Goal: Information Seeking & Learning: Find specific page/section

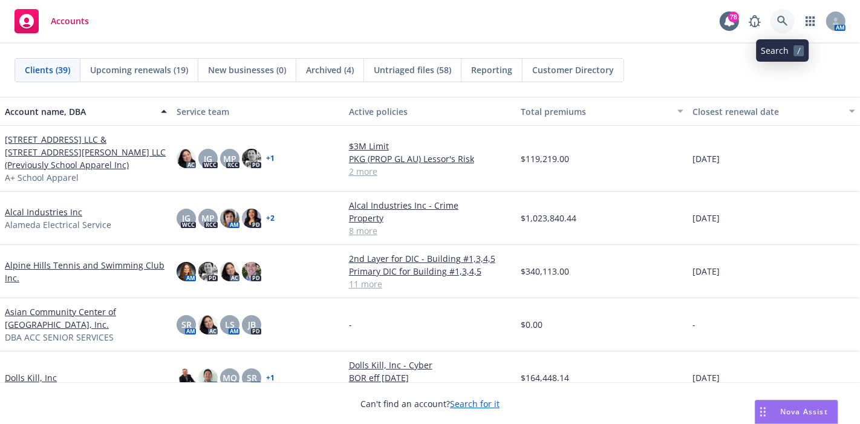
click at [781, 23] on icon at bounding box center [783, 21] width 11 height 11
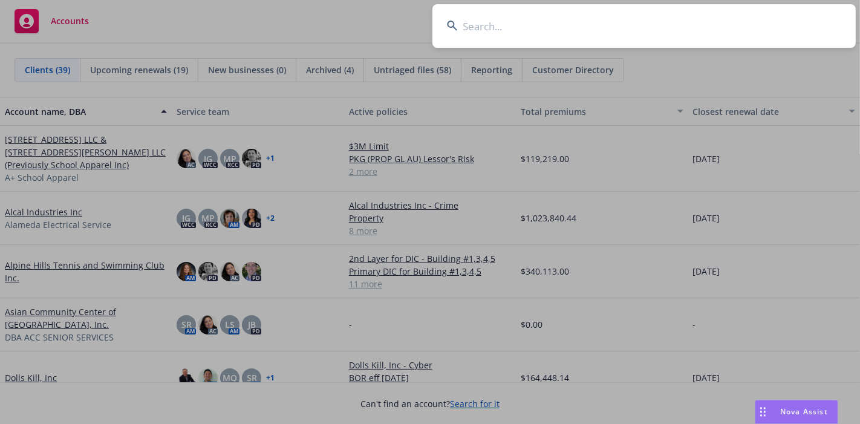
click at [688, 27] on input at bounding box center [645, 26] width 424 height 44
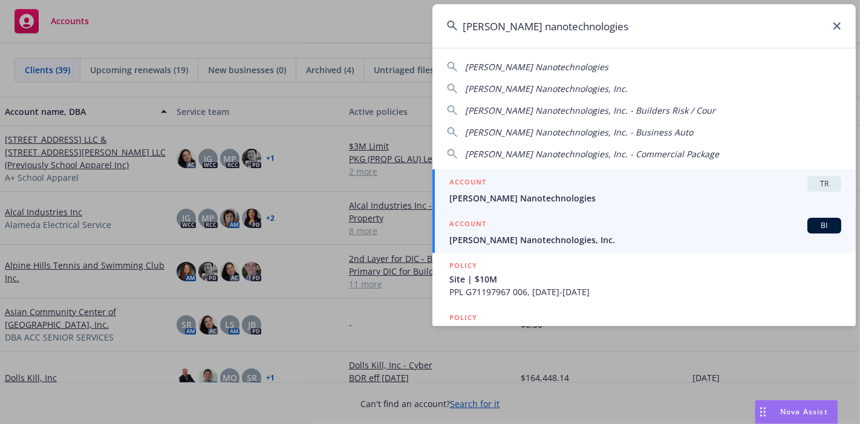
type input "[PERSON_NAME] nanotechnologies"
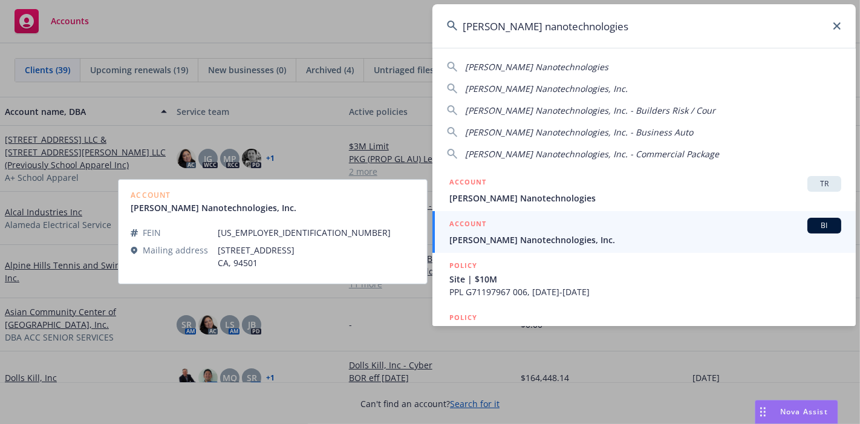
click at [565, 243] on span "[PERSON_NAME] Nanotechnologies, Inc." at bounding box center [646, 240] width 392 height 13
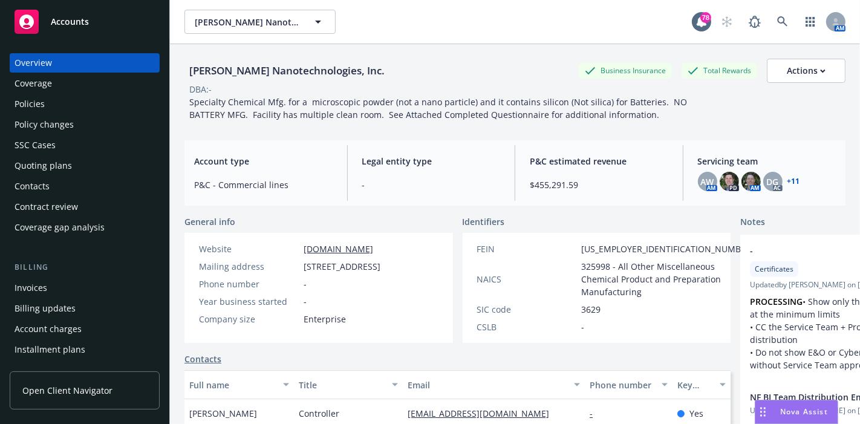
click at [75, 106] on div "Policies" at bounding box center [85, 103] width 140 height 19
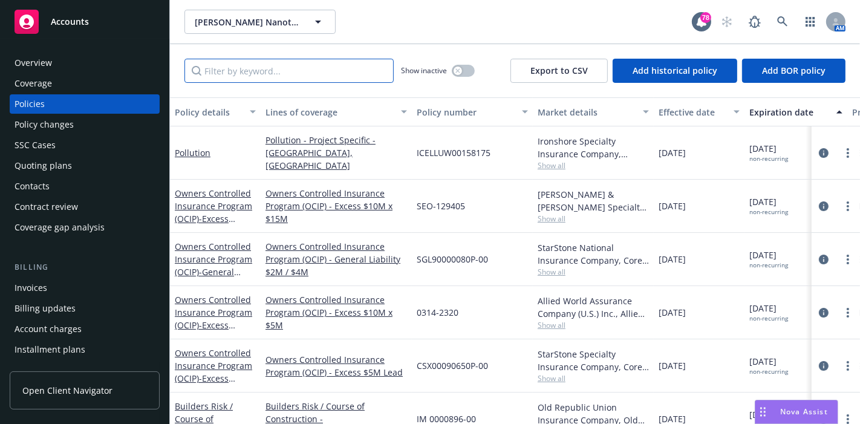
click at [266, 74] on input "Filter by keyword..." at bounding box center [289, 71] width 209 height 24
type input "e"
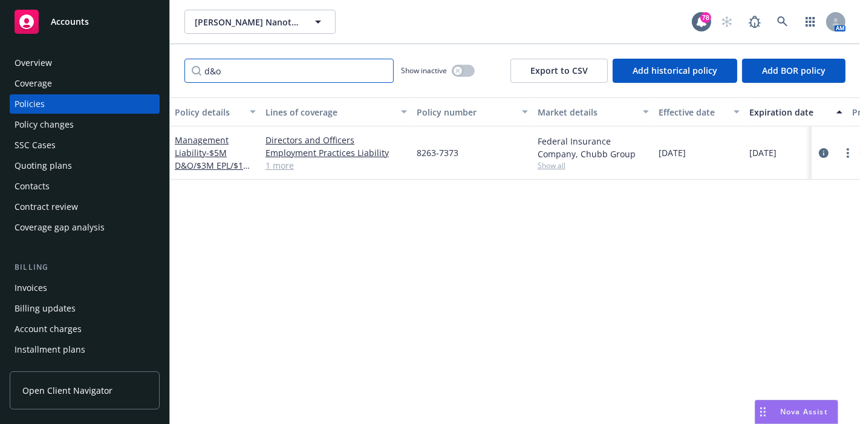
type input "d&o"
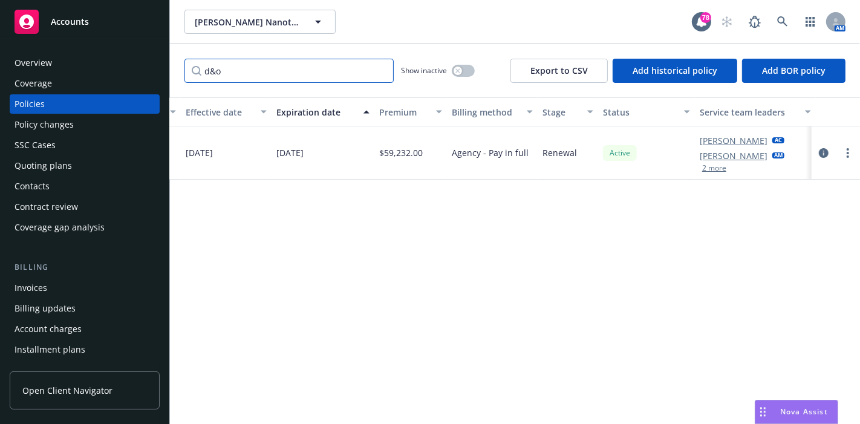
scroll to position [0, 477]
click at [712, 169] on button "2 more" at bounding box center [711, 168] width 24 height 7
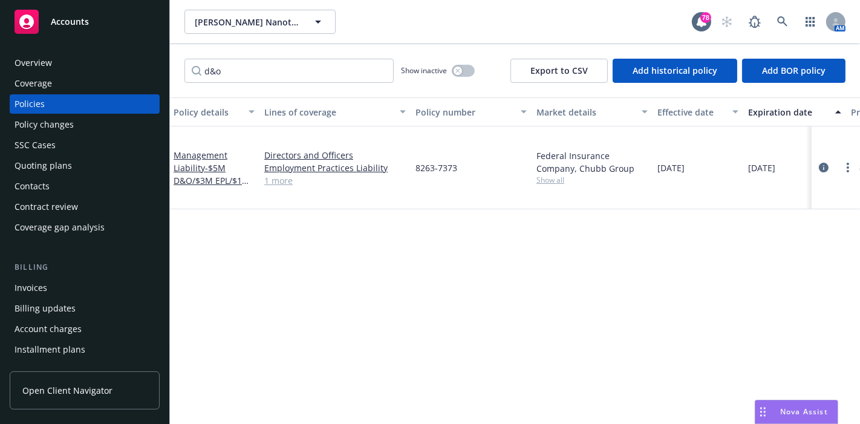
scroll to position [0, 0]
